Goal: Find specific page/section: Find specific page/section

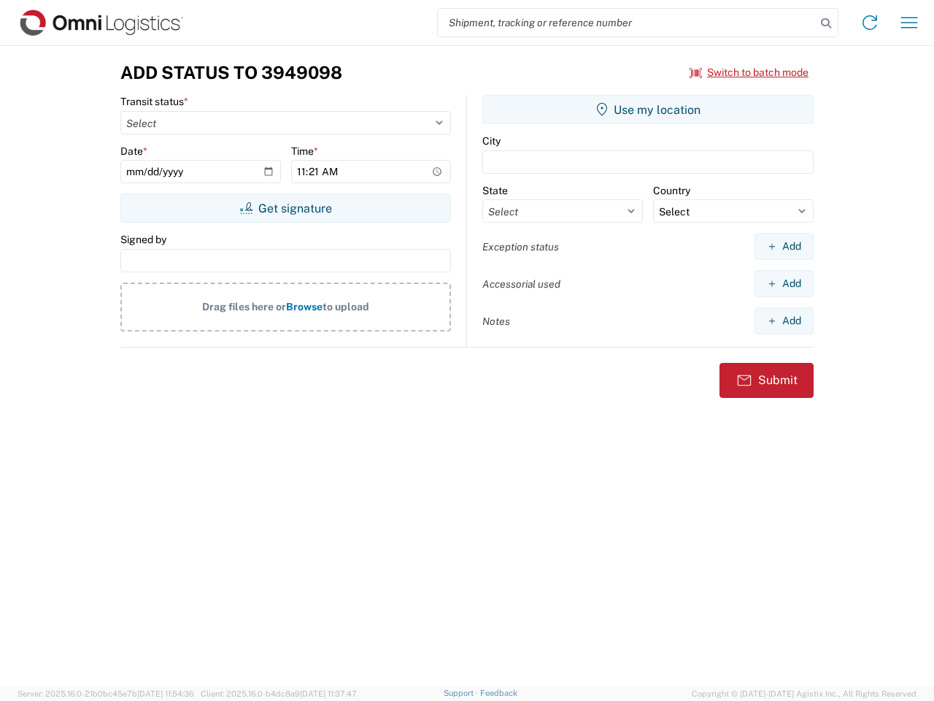
click at [627, 23] on input "search" at bounding box center [627, 23] width 378 height 28
click at [826, 23] on icon at bounding box center [826, 23] width 20 height 20
click at [870, 23] on icon at bounding box center [869, 22] width 23 height 23
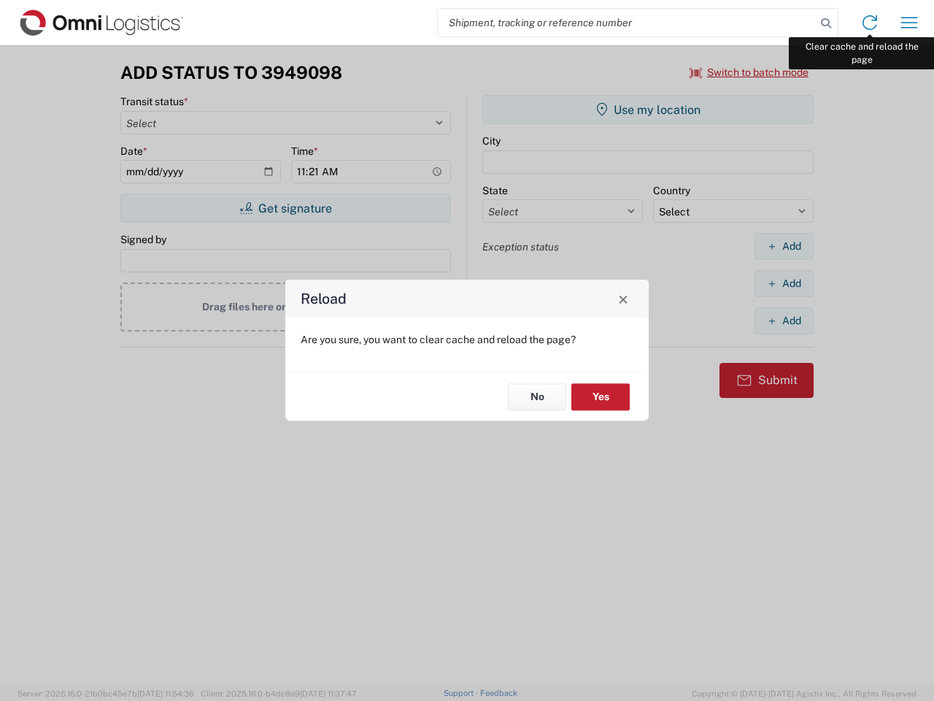
click at [909, 23] on div "Reload Are you sure, you want to clear cache and reload the page? No Yes" at bounding box center [467, 350] width 934 height 701
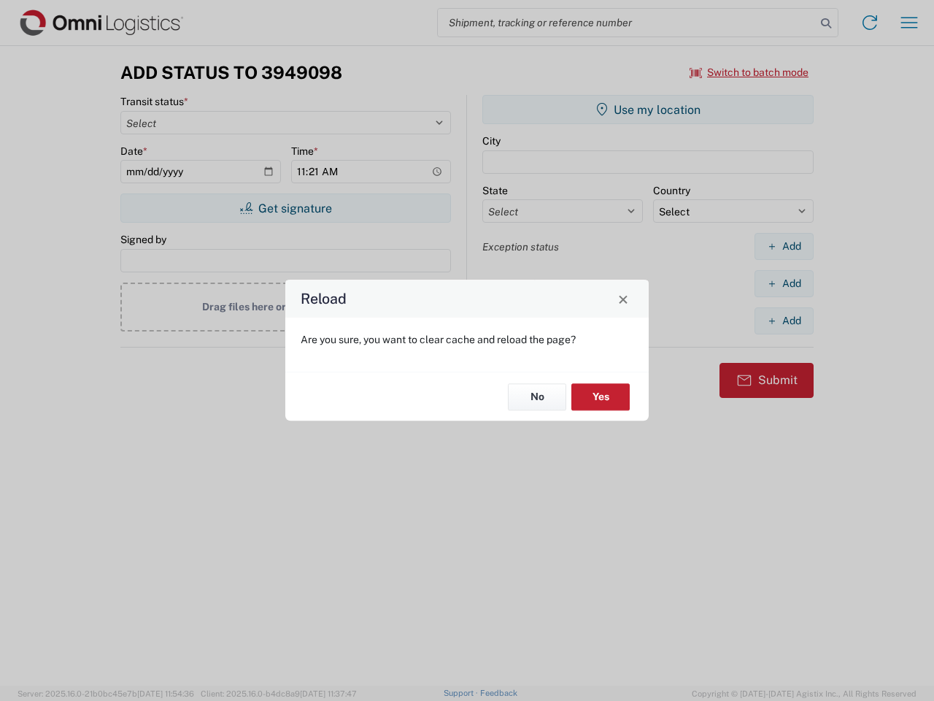
click at [750, 72] on div "Reload Are you sure, you want to clear cache and reload the page? No Yes" at bounding box center [467, 350] width 934 height 701
click at [285, 208] on div "Reload Are you sure, you want to clear cache and reload the page? No Yes" at bounding box center [467, 350] width 934 height 701
click at [648, 109] on div "Reload Are you sure, you want to clear cache and reload the page? No Yes" at bounding box center [467, 350] width 934 height 701
click at [784, 246] on div "Reload Are you sure, you want to clear cache and reload the page? No Yes" at bounding box center [467, 350] width 934 height 701
click at [784, 283] on div "Reload Are you sure, you want to clear cache and reload the page? No Yes" at bounding box center [467, 350] width 934 height 701
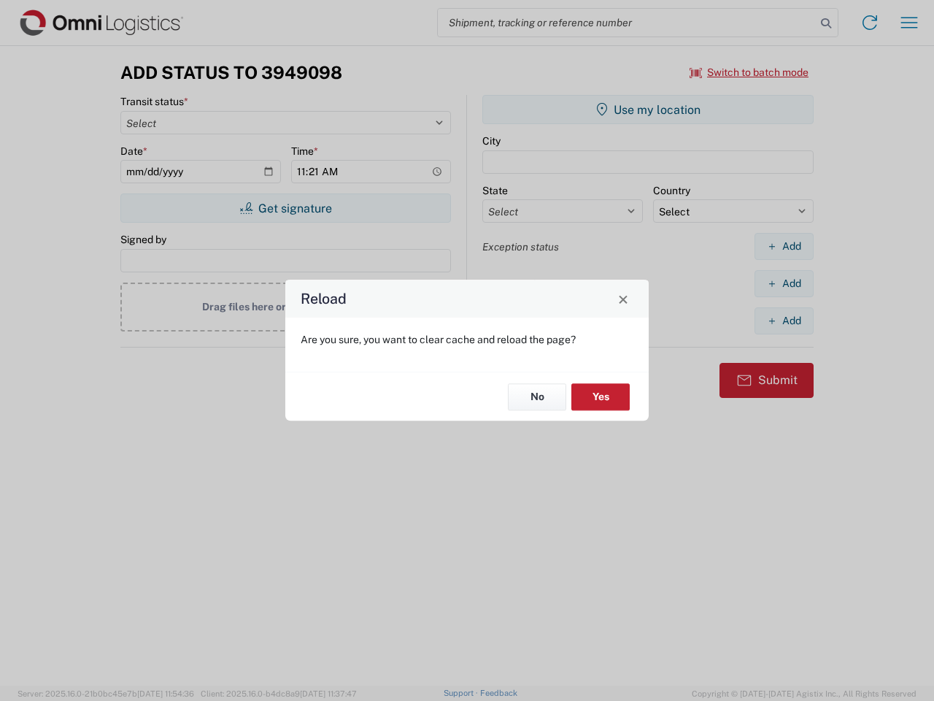
click at [784, 320] on div "Reload Are you sure, you want to clear cache and reload the page? No Yes" at bounding box center [467, 350] width 934 height 701
